Goal: Task Accomplishment & Management: Complete application form

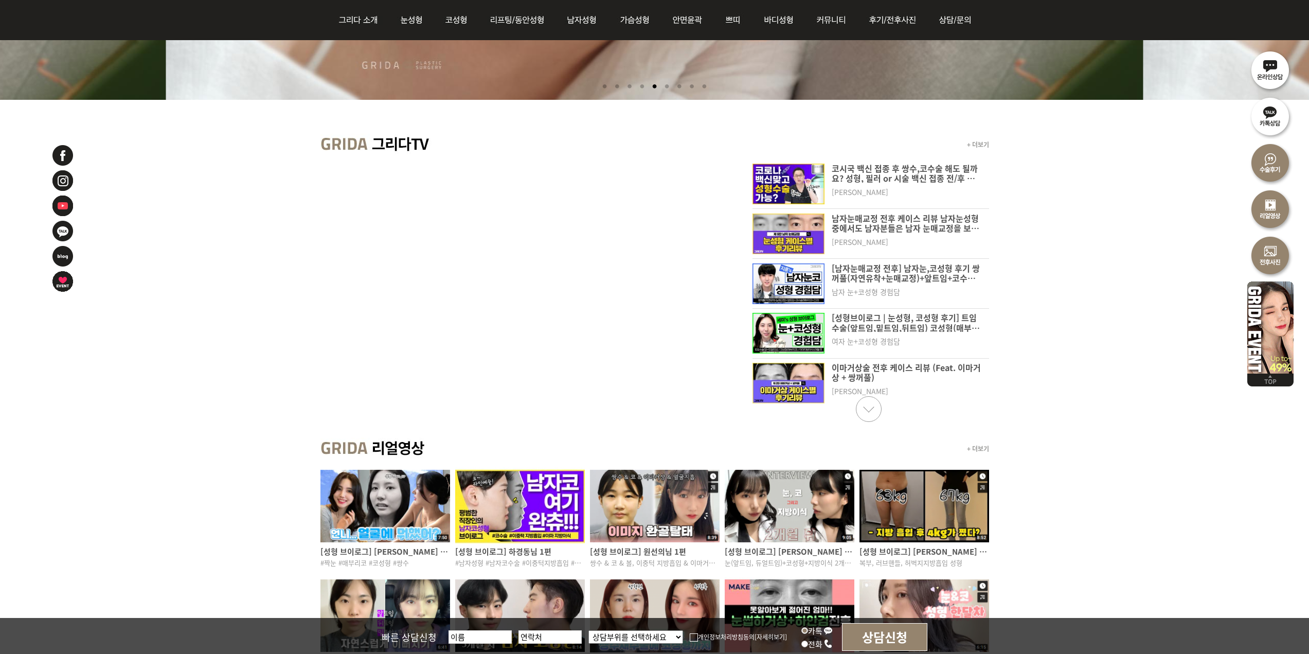
scroll to position [360, 0]
click at [869, 416] on link "Next slide" at bounding box center [869, 410] width 26 height 26
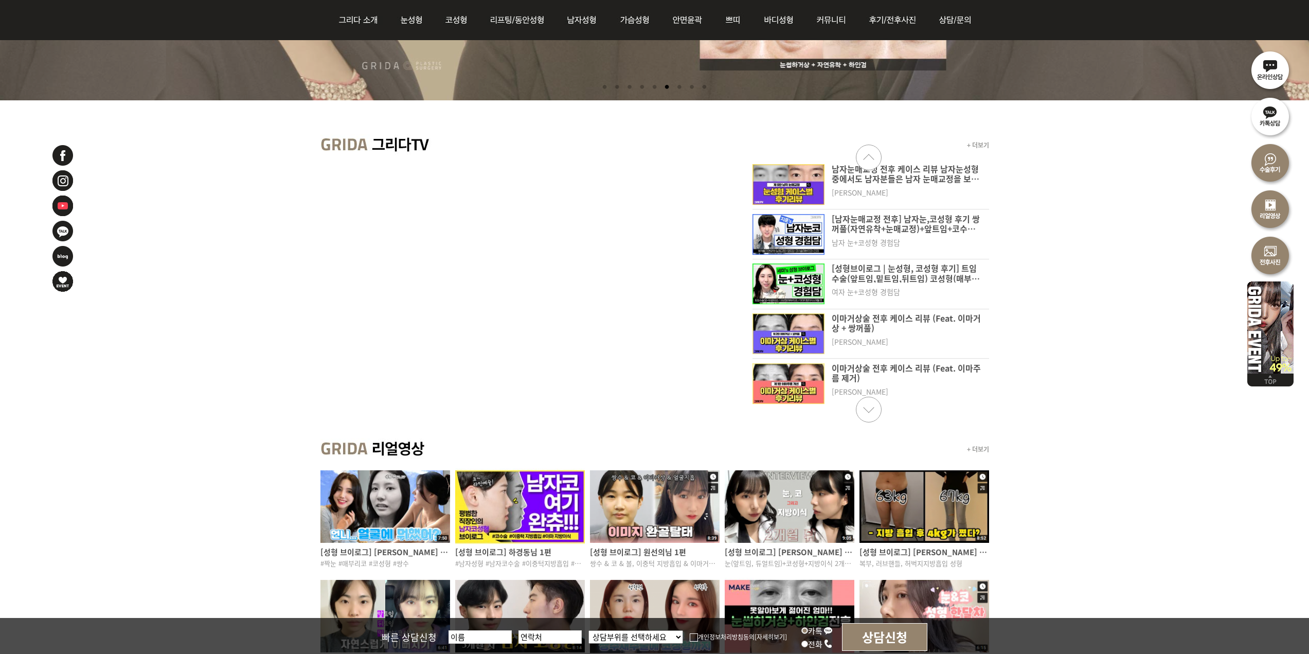
click at [879, 410] on link "Next slide" at bounding box center [869, 410] width 26 height 26
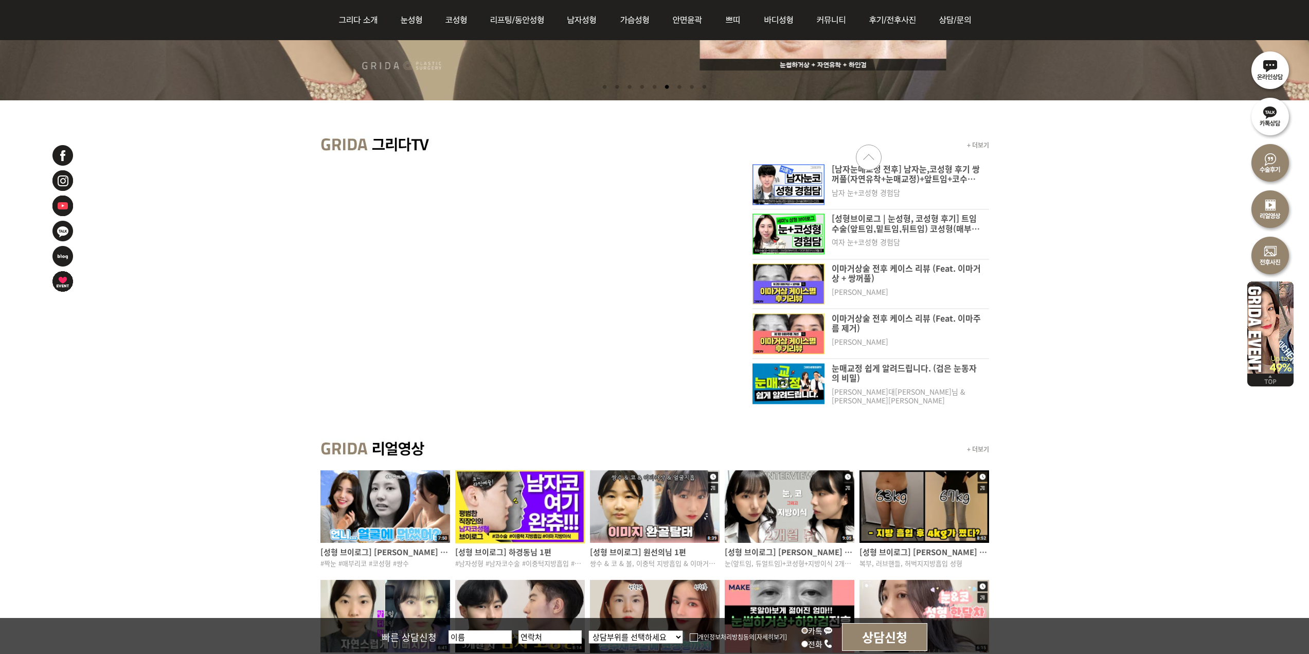
click at [878, 410] on link "Next slide" at bounding box center [869, 410] width 26 height 26
click at [849, 327] on p "이마거상술 전후 케이스 리뷰 (Feat. 이마주름 제거)" at bounding box center [907, 322] width 150 height 19
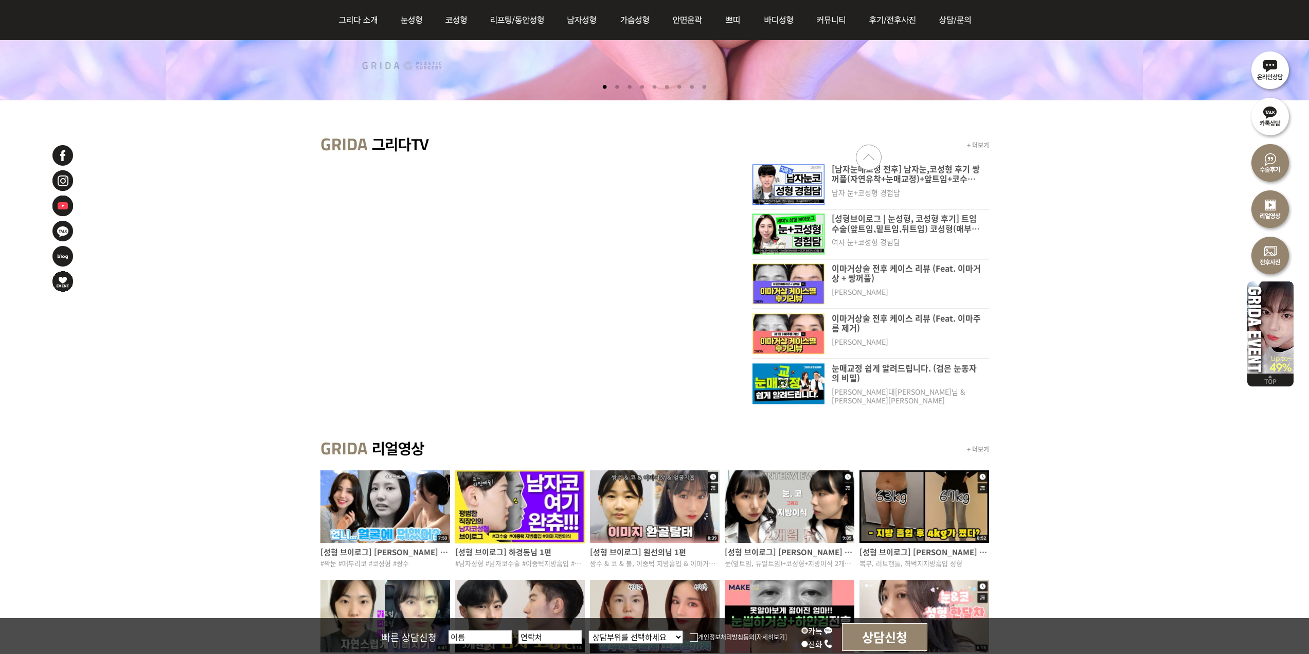
click at [916, 230] on p "[성형브이로그 | 눈성형, 코성형 후기] 트임수술(앞트임,밑트임,뒤트임) 코성형(매부리코) 이마지방이식 [DATE]" at bounding box center [907, 223] width 150 height 19
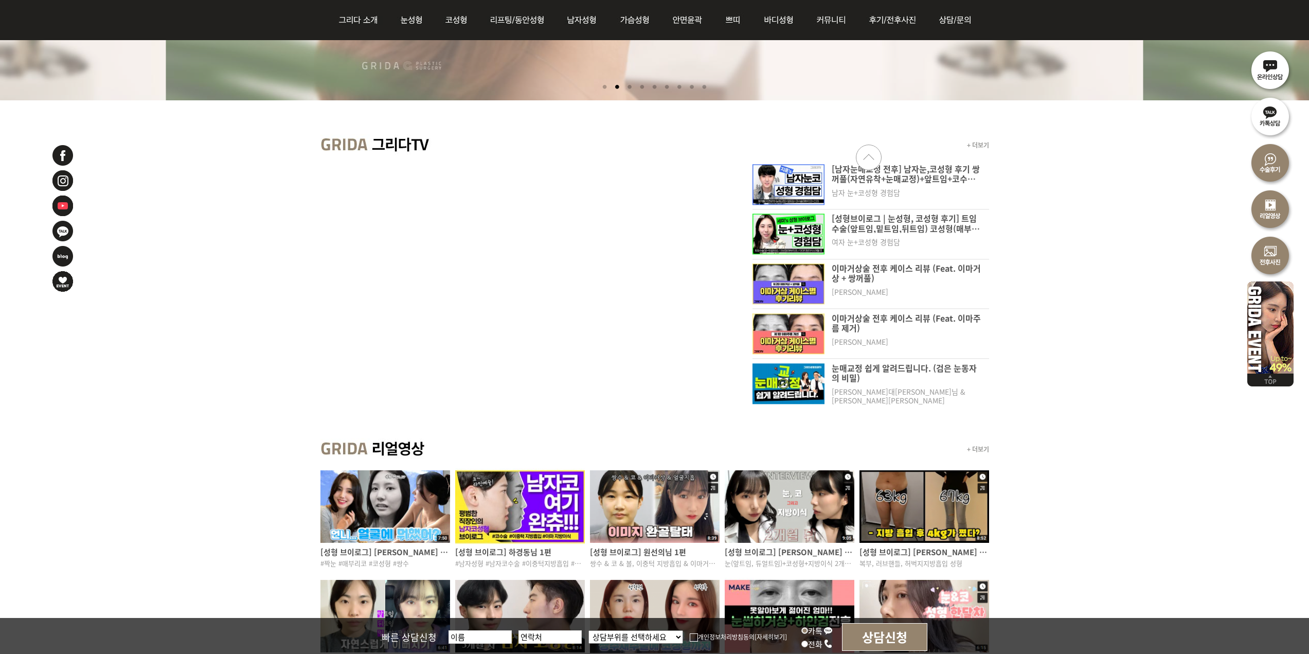
click at [887, 270] on p "이마거상술 전후 케이스 리뷰 (Feat. 이마거상 + 쌍꺼풀)" at bounding box center [907, 273] width 150 height 19
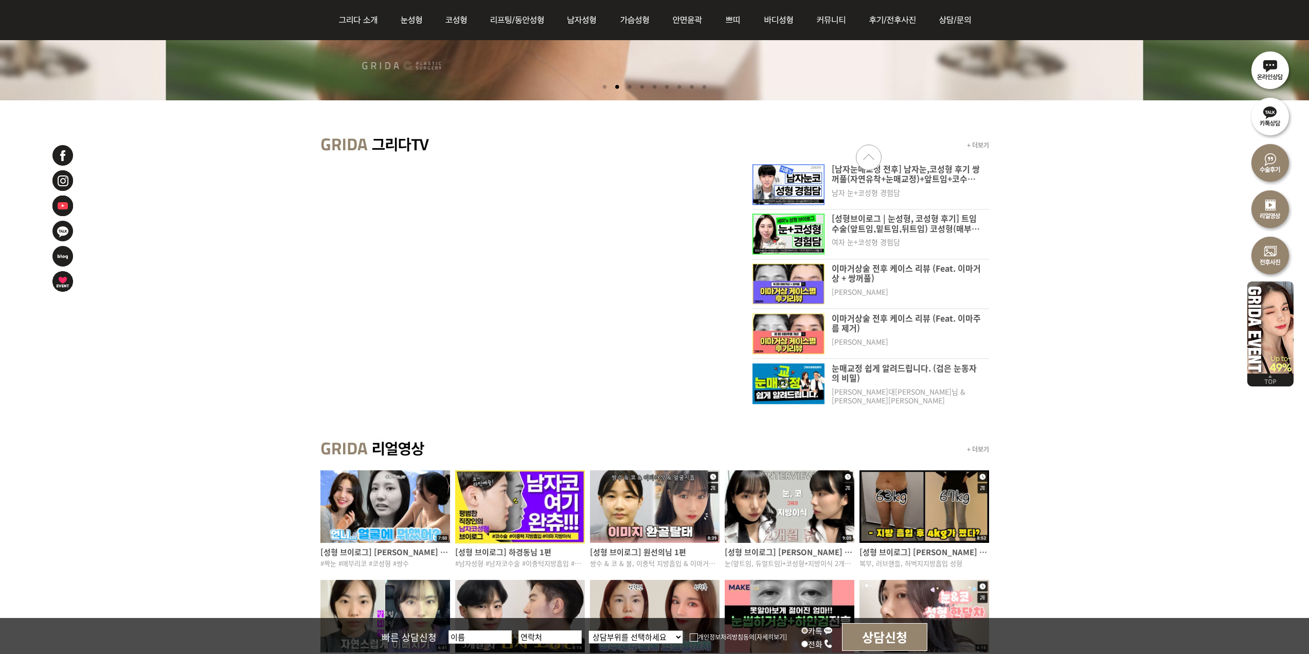
click at [889, 317] on p "이마거상술 전후 케이스 리뷰 (Feat. 이마주름 제거)" at bounding box center [907, 322] width 150 height 19
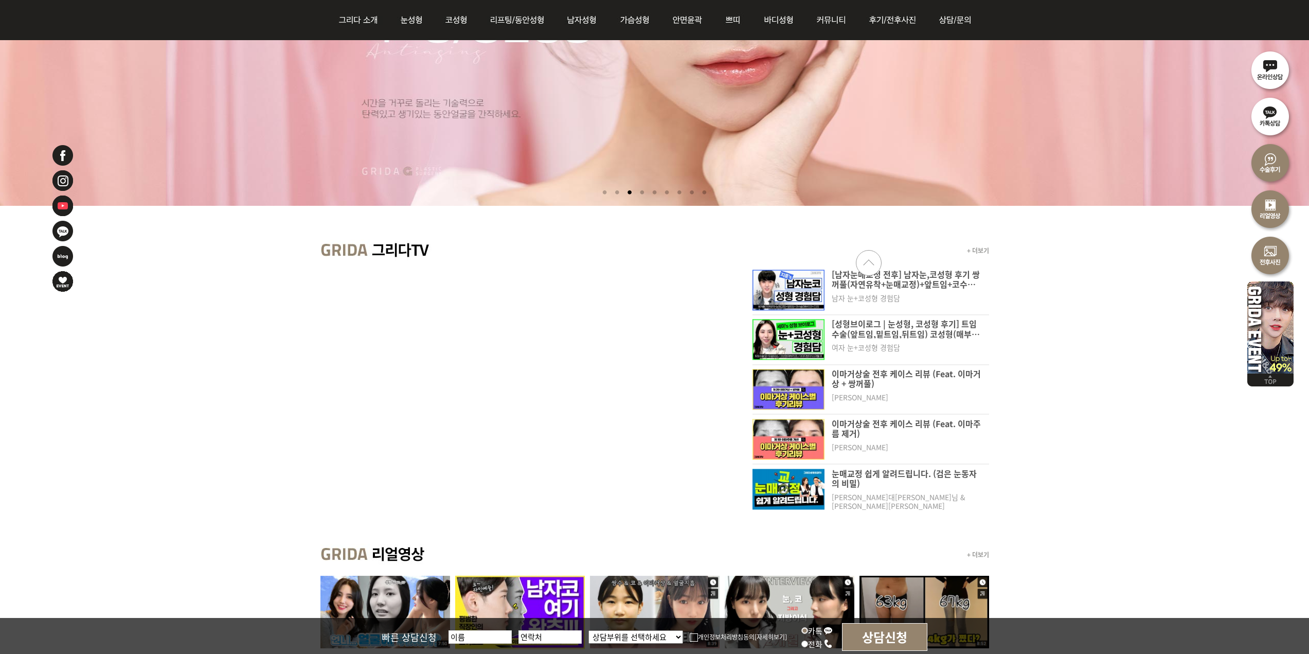
scroll to position [206, 0]
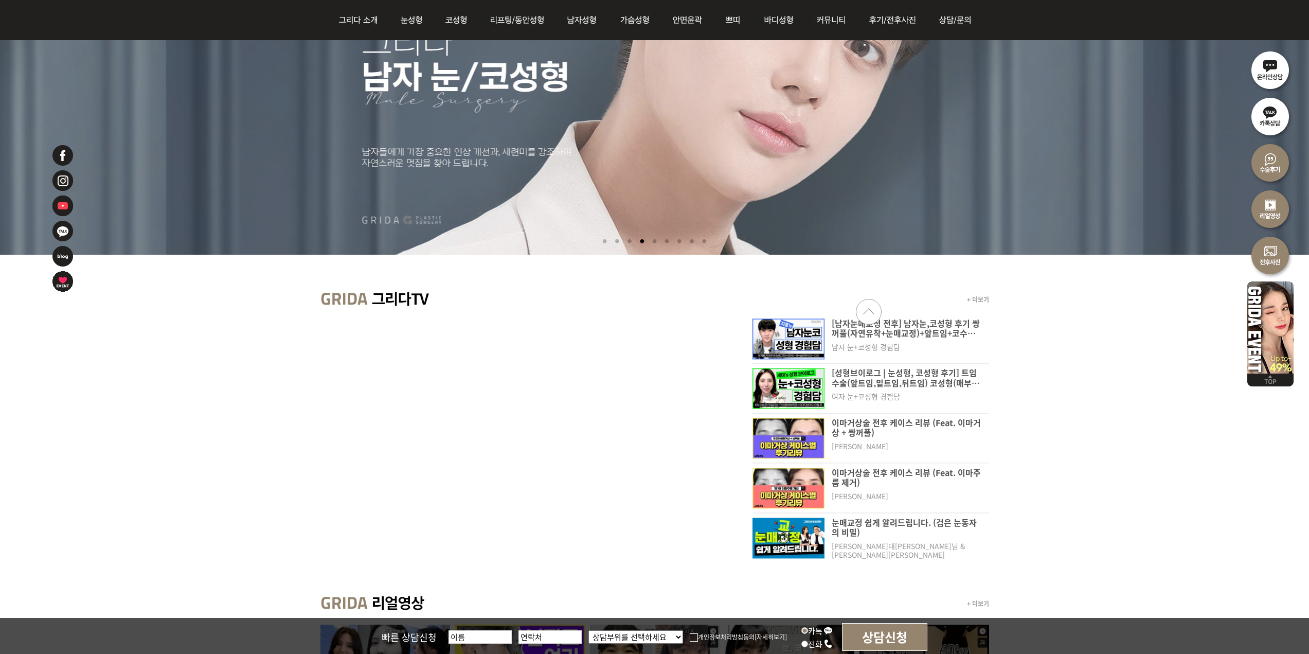
click at [866, 316] on link "Previous slide" at bounding box center [869, 312] width 26 height 26
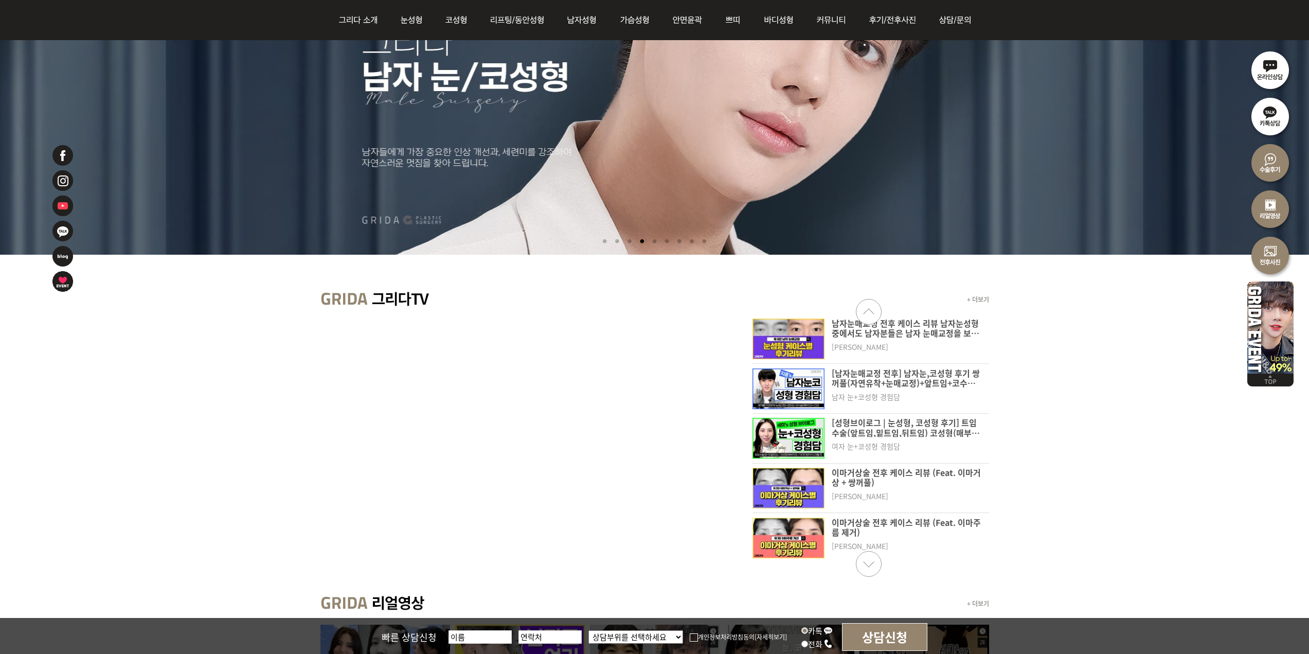
click at [925, 339] on div "남자눈매교정 전후 케이스 리뷰 남자눈성형 중에서도 남자분들은 남자 눈매교정을 보통 하시는 경우는 다양하게 있는데요 눈뜨는 힘이 좀 부족하거나 …" at bounding box center [907, 338] width 165 height 41
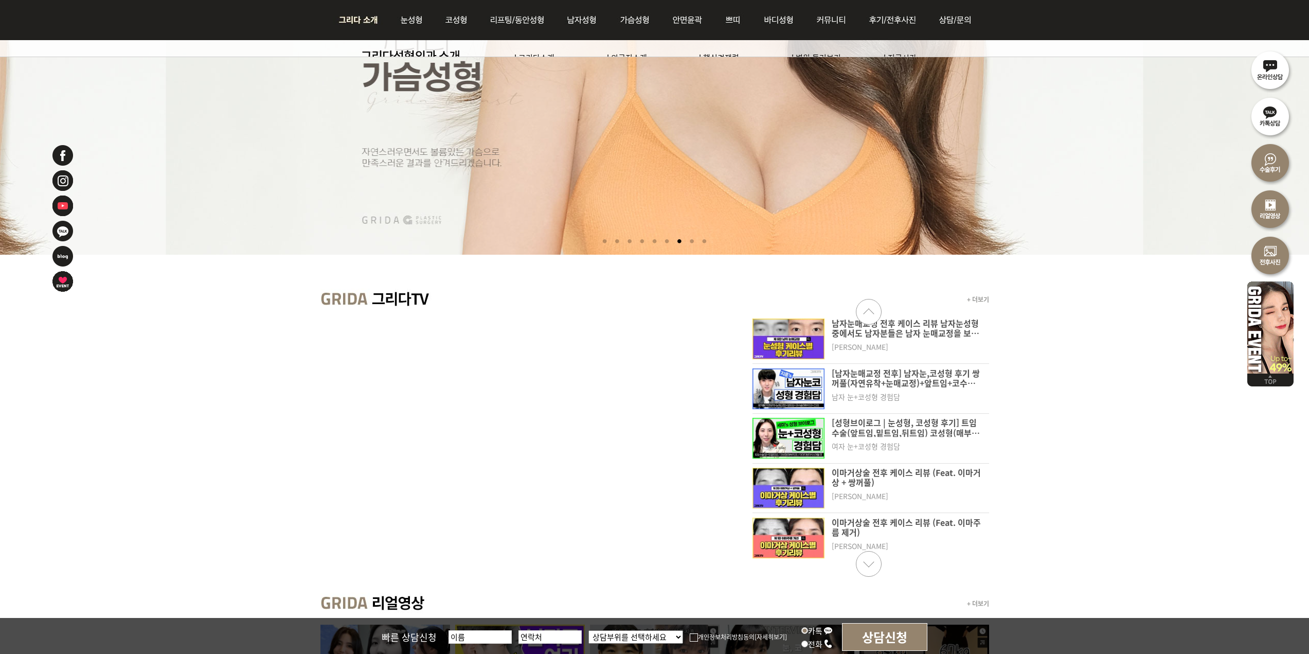
click at [361, 33] on img at bounding box center [361, 20] width 56 height 40
